Goal: Information Seeking & Learning: Learn about a topic

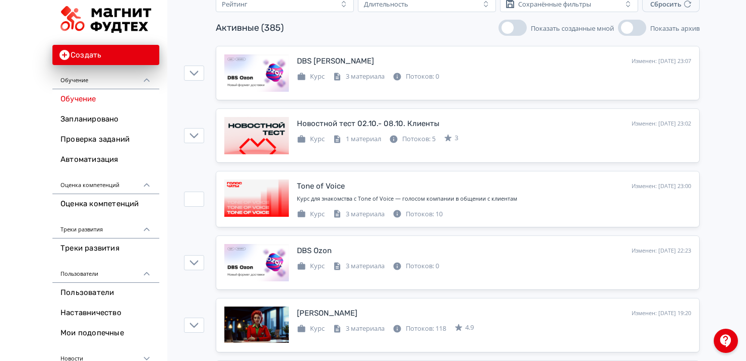
scroll to position [85, 0]
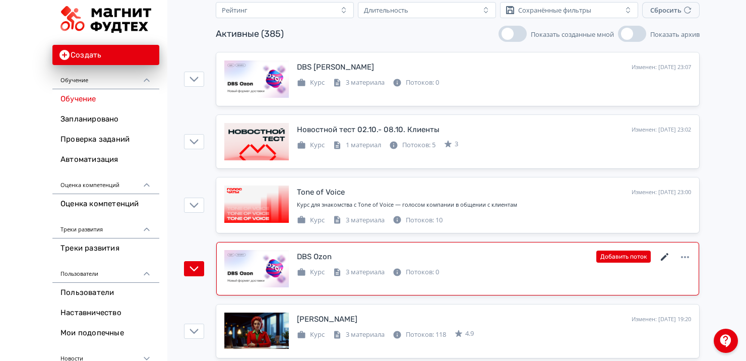
click at [666, 255] on icon at bounding box center [665, 257] width 8 height 8
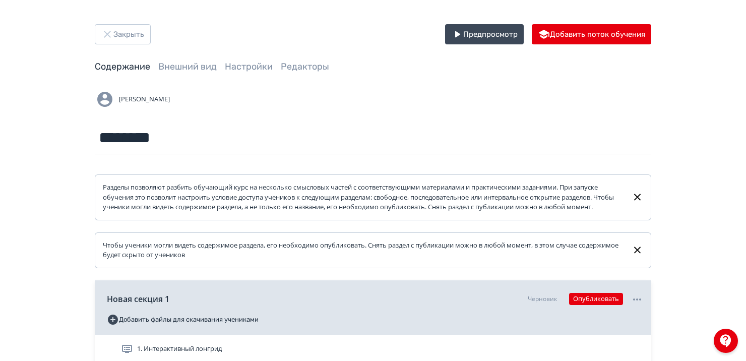
scroll to position [140, 0]
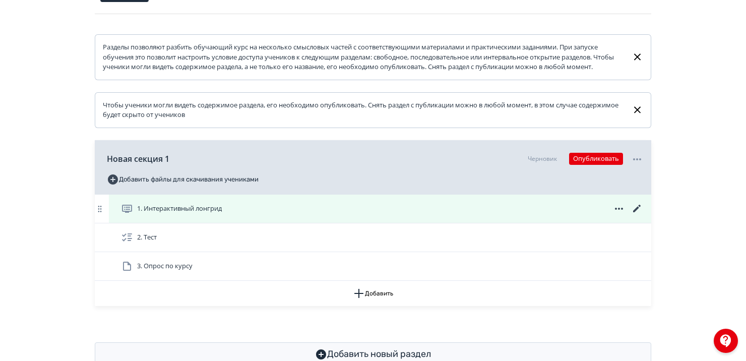
click at [287, 215] on div "1. Интерактивный лонгрид" at bounding box center [382, 209] width 522 height 12
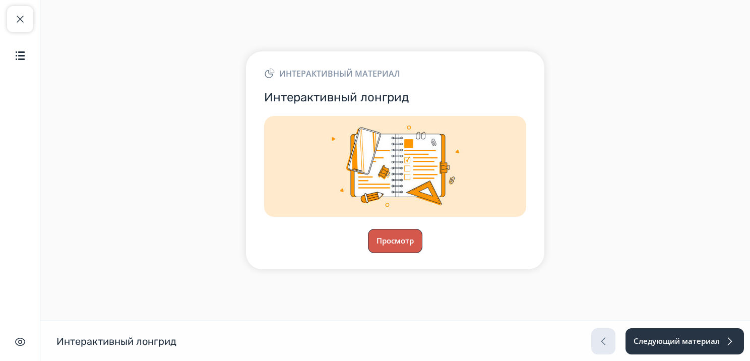
click at [403, 234] on button "Просмотр" at bounding box center [395, 241] width 54 height 24
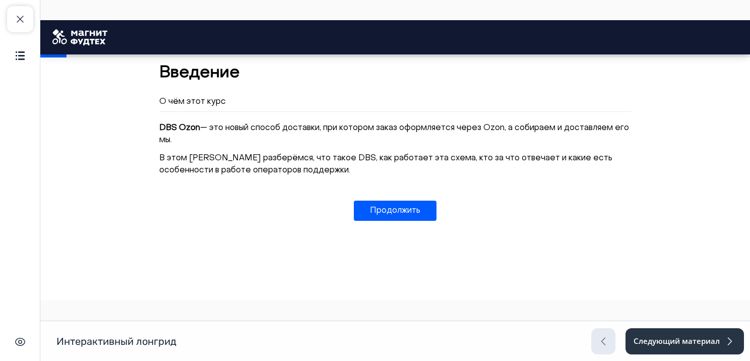
scroll to position [182, 0]
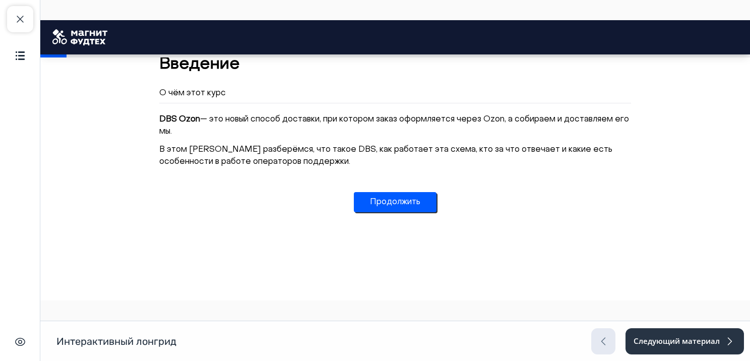
click at [391, 207] on button "Продолжить" at bounding box center [395, 202] width 83 height 20
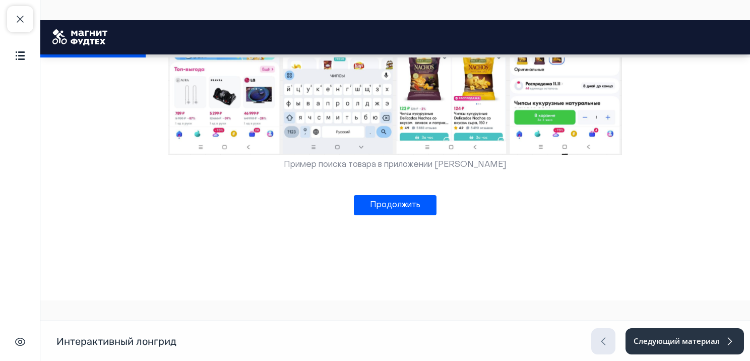
click at [391, 207] on button "Продолжить" at bounding box center [395, 205] width 83 height 20
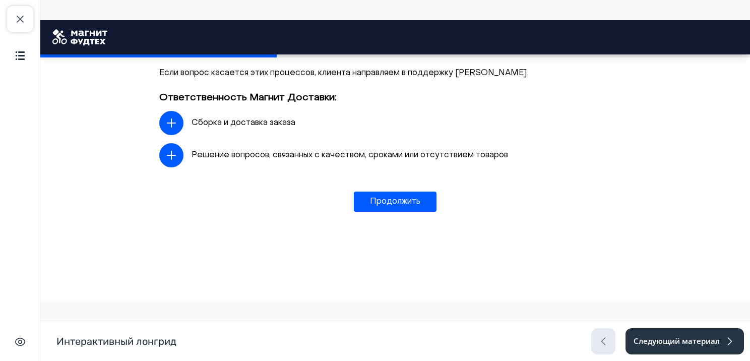
click at [391, 207] on button "Продолжить" at bounding box center [395, 202] width 83 height 20
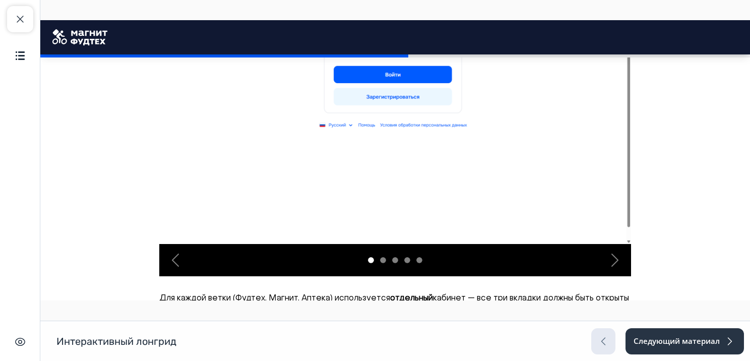
scroll to position [1586, 0]
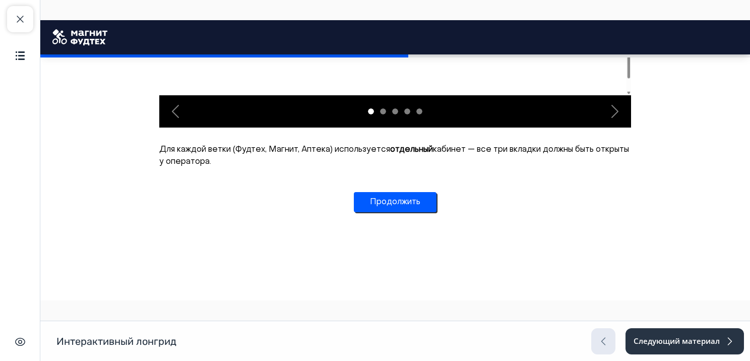
click at [423, 194] on button "Продолжить" at bounding box center [395, 202] width 83 height 20
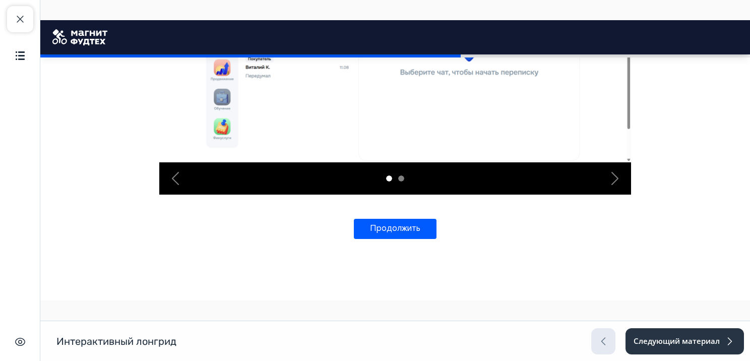
scroll to position [2103, 0]
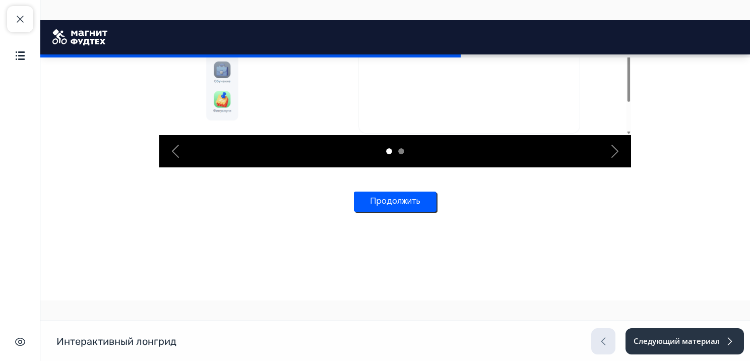
click at [408, 194] on button "Продолжить" at bounding box center [395, 202] width 83 height 20
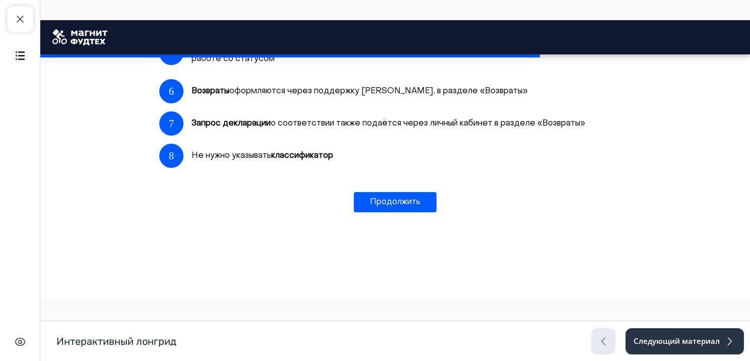
scroll to position [2470, 0]
click at [408, 194] on button "Продолжить" at bounding box center [395, 202] width 83 height 20
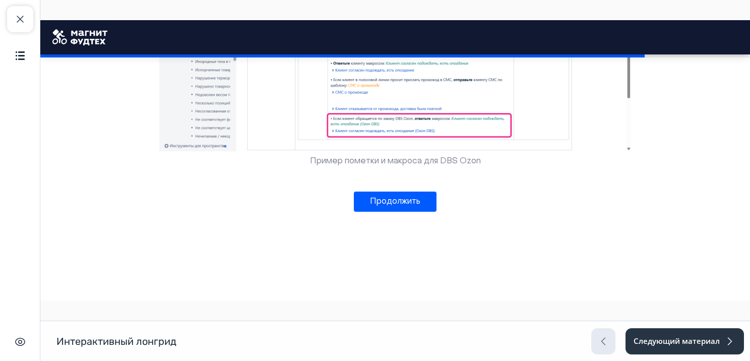
click at [408, 194] on button "Продолжить" at bounding box center [395, 202] width 83 height 20
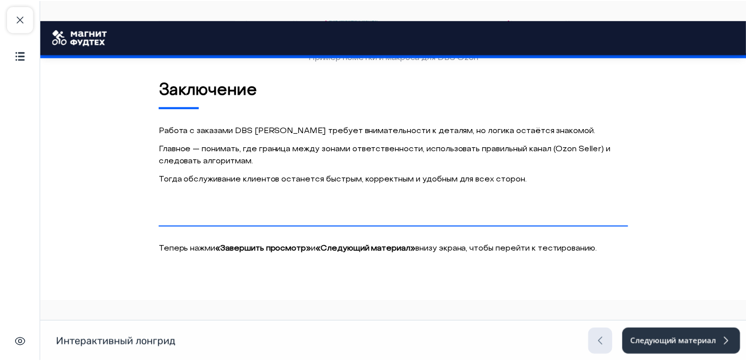
scroll to position [3149, 0]
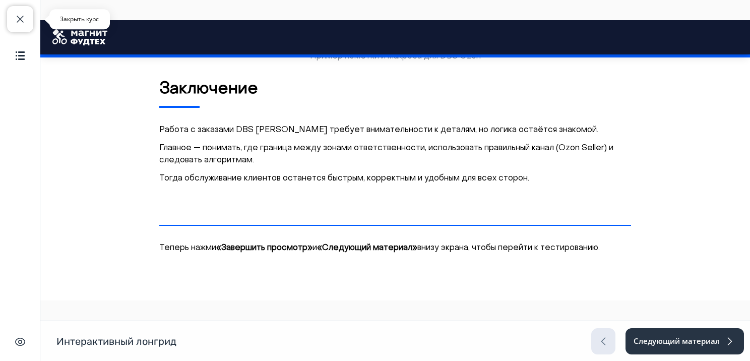
click at [21, 23] on span "button" at bounding box center [20, 19] width 12 height 12
